Goal: Information Seeking & Learning: Learn about a topic

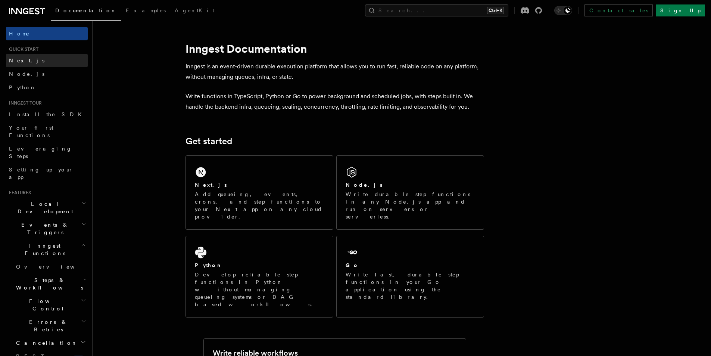
click at [21, 57] on span "Next.js" at bounding box center [26, 60] width 35 height 7
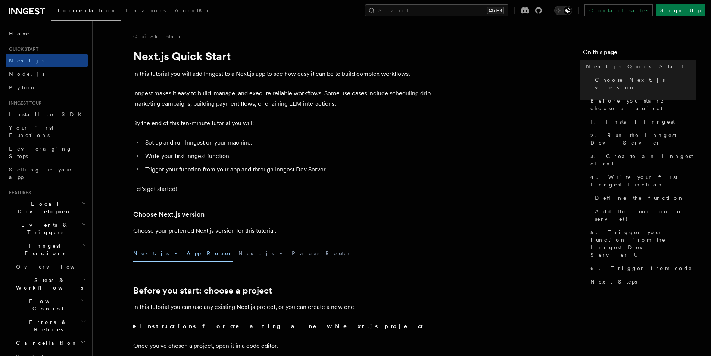
click at [81, 200] on icon "button" at bounding box center [83, 203] width 5 height 6
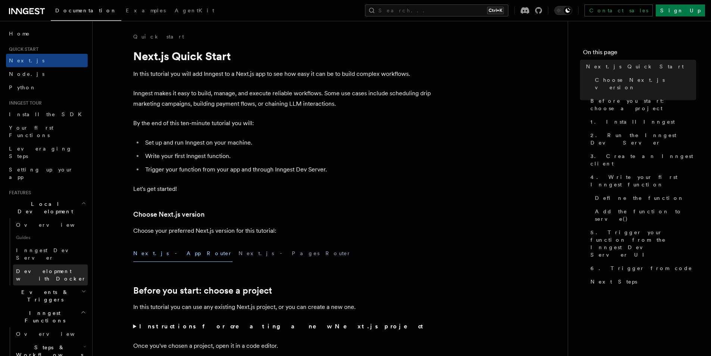
click at [47, 268] on span "Development with Docker" at bounding box center [51, 274] width 70 height 13
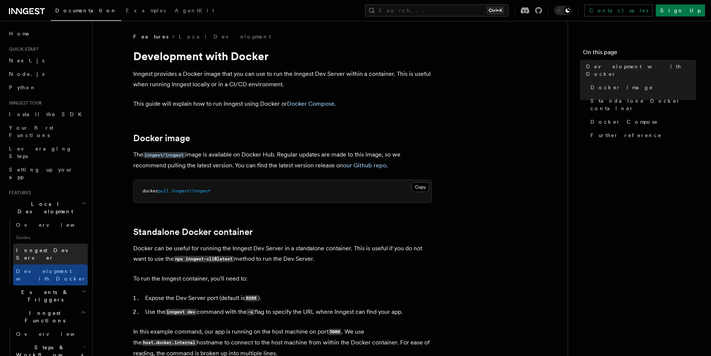
click at [52, 247] on span "Inngest Dev Server" at bounding box center [48, 253] width 64 height 13
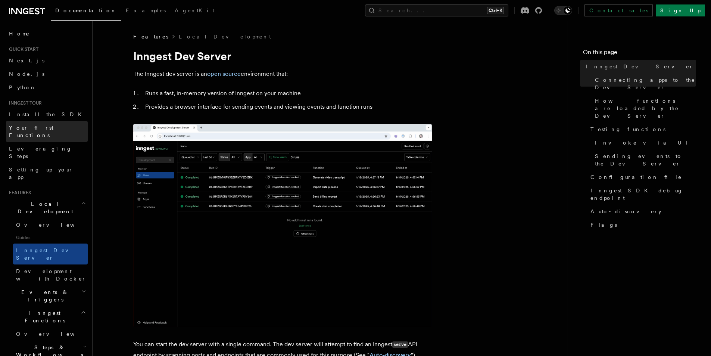
click at [47, 127] on span "Your first Functions" at bounding box center [31, 131] width 44 height 13
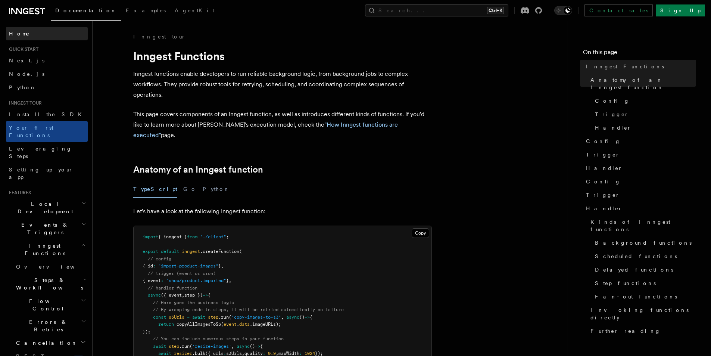
click at [11, 33] on span "Home" at bounding box center [19, 33] width 21 height 7
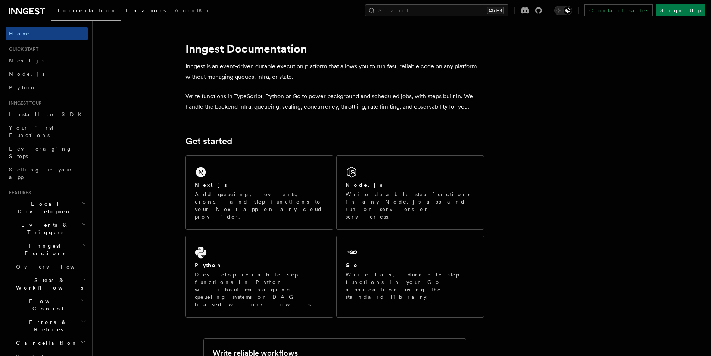
click at [126, 11] on span "Examples" at bounding box center [146, 10] width 40 height 6
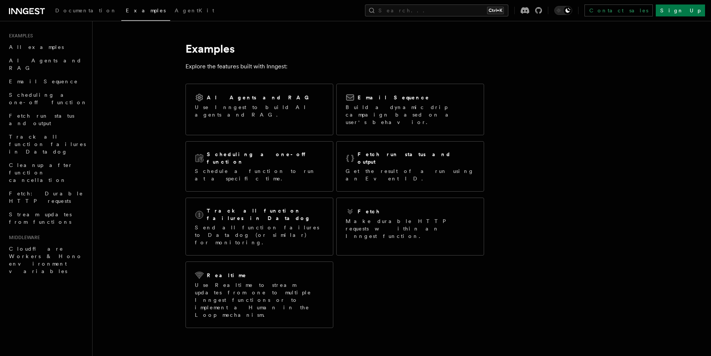
click at [159, 9] on div "Documentation Examples AgentKit Search... Ctrl+K Contact sales Sign Up" at bounding box center [355, 10] width 711 height 21
click at [175, 11] on span "AgentKit" at bounding box center [195, 10] width 40 height 6
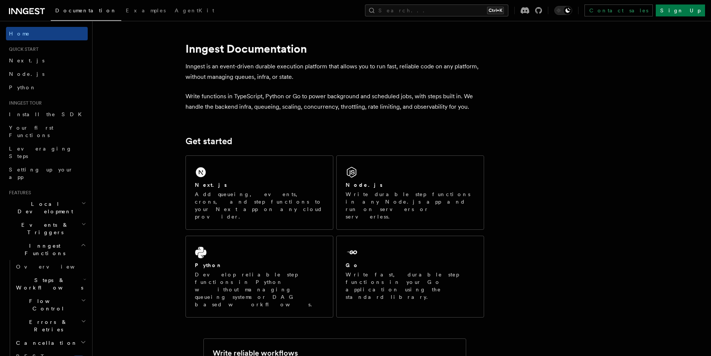
click at [71, 10] on span "Documentation" at bounding box center [86, 10] width 62 height 6
click at [24, 8] on icon at bounding box center [27, 11] width 36 height 9
